Goal: Task Accomplishment & Management: Use online tool/utility

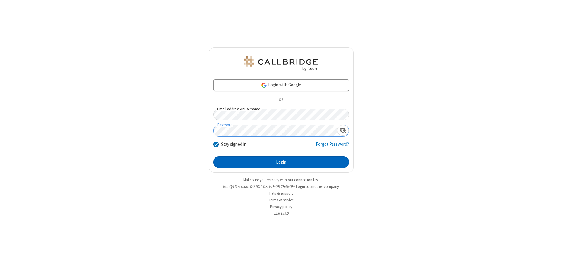
click at [281, 162] on button "Login" at bounding box center [281, 162] width 136 height 12
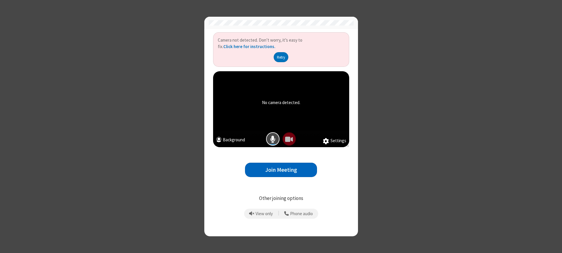
click at [281, 169] on button "Join Meeting" at bounding box center [281, 169] width 72 height 14
